Goal: Task Accomplishment & Management: Manage account settings

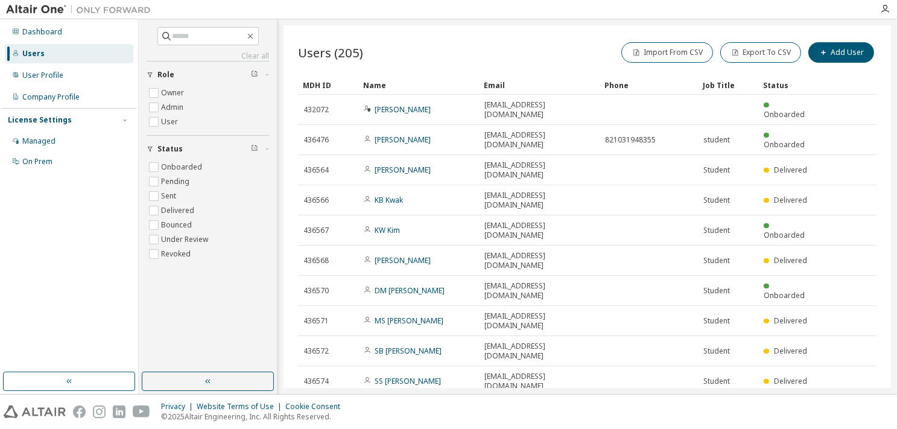
click at [717, 409] on icon "button" at bounding box center [716, 412] width 7 height 7
click at [720, 386] on div "100" at bounding box center [749, 390] width 97 height 14
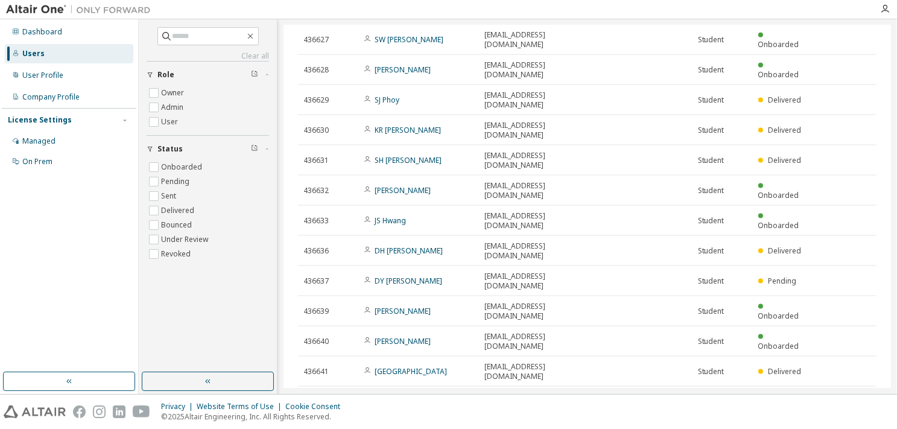
scroll to position [1813, 0]
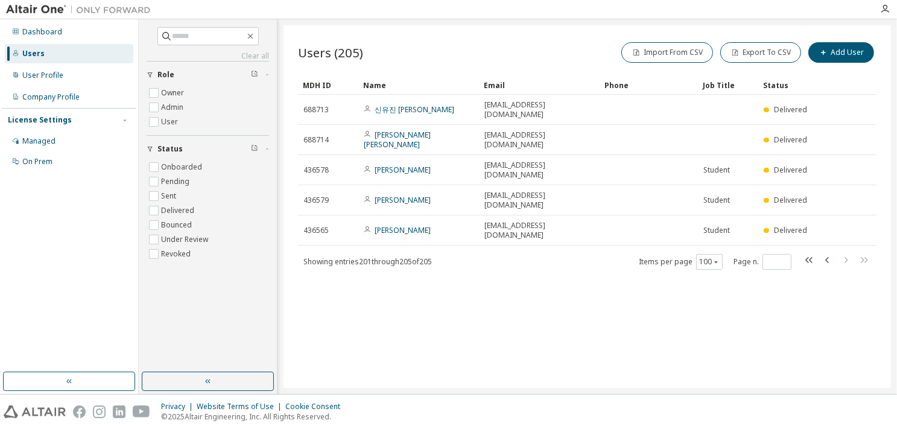
scroll to position [0, 0]
click at [826, 253] on icon "button" at bounding box center [828, 260] width 14 height 14
type input "*"
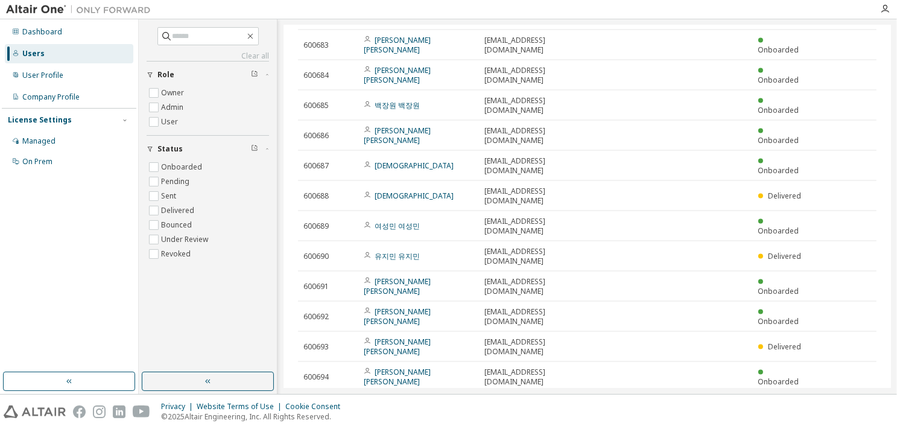
scroll to position [1813, 0]
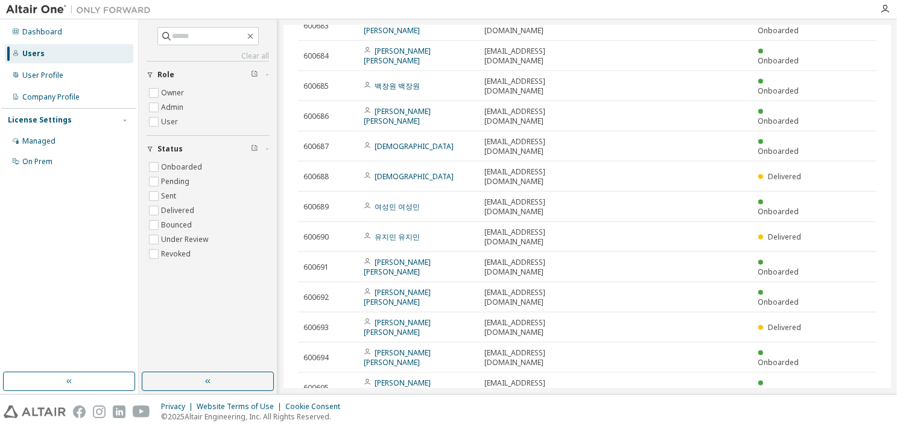
click at [570, 366] on div "Users (205) Import From CSV Export To CSV Add User Clear Load Save Save As Fiel…" at bounding box center [588, 206] width 608 height 363
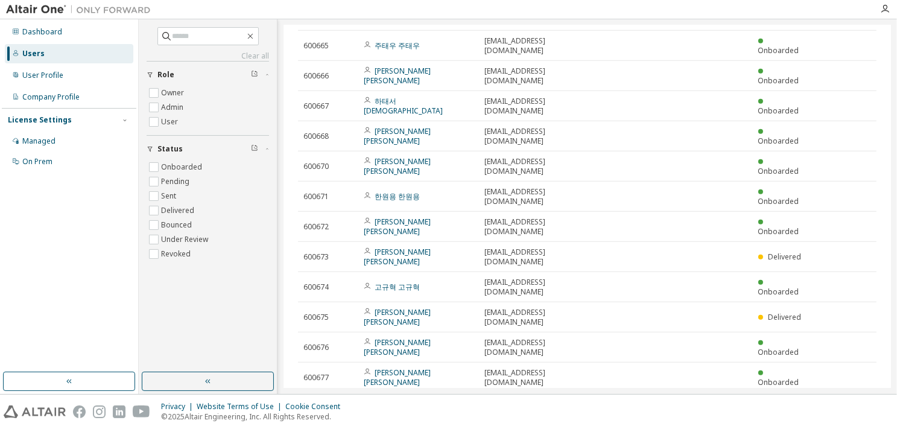
scroll to position [1270, 0]
